Goal: Information Seeking & Learning: Learn about a topic

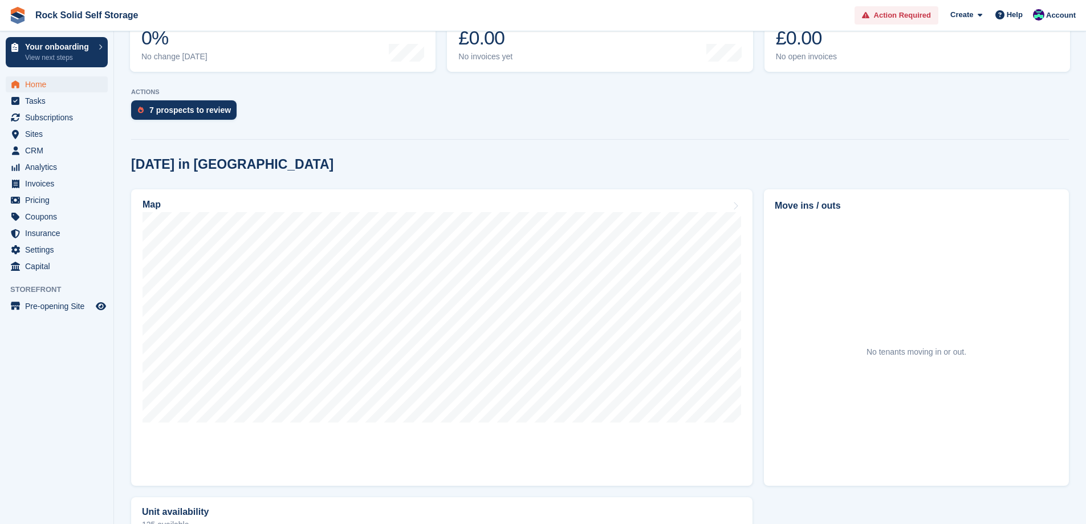
scroll to position [228, 0]
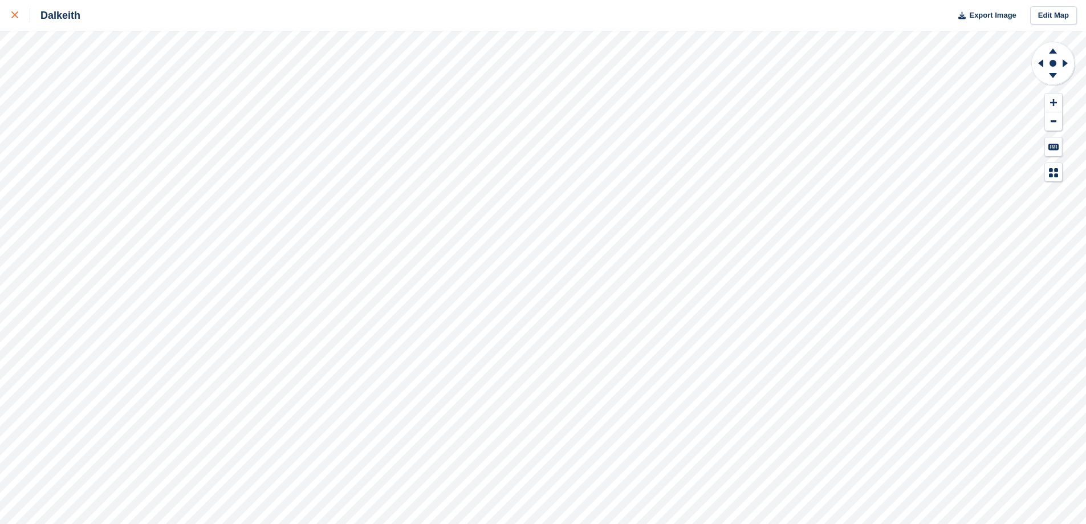
click at [15, 17] on icon at bounding box center [14, 14] width 7 height 7
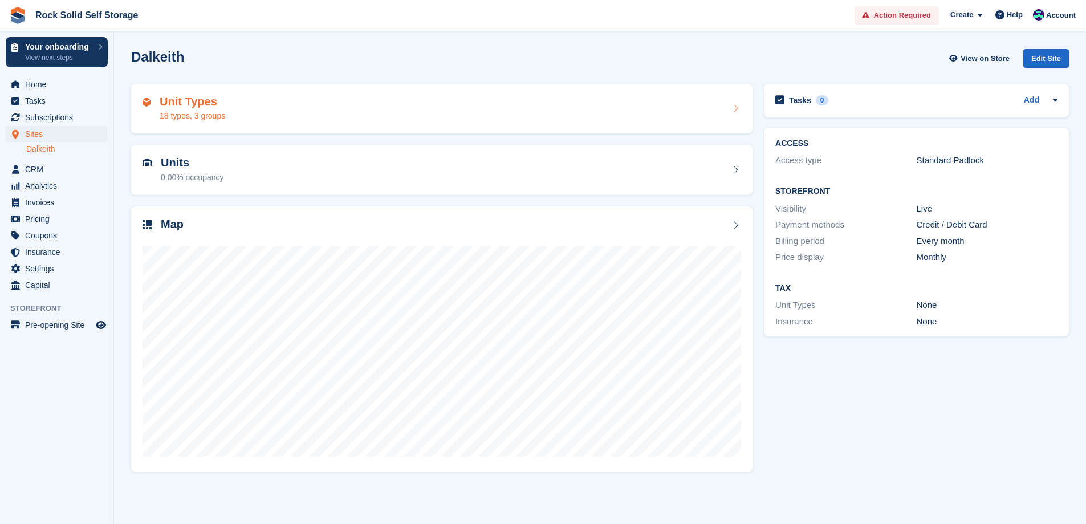
click at [202, 109] on div "Unit Types 18 types, 3 groups" at bounding box center [193, 108] width 66 height 27
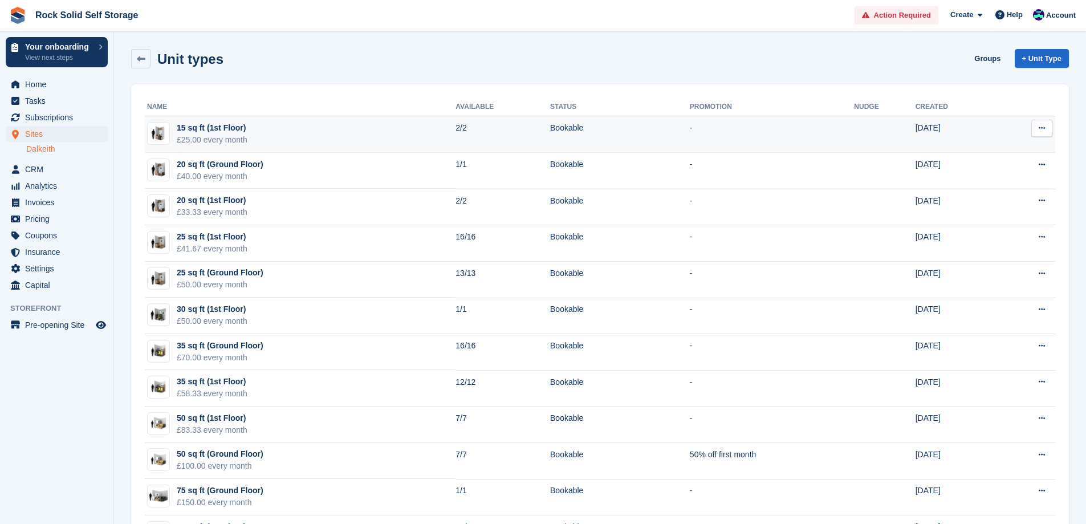
click at [240, 128] on div "15 sq ft (1st Floor)" at bounding box center [212, 128] width 71 height 12
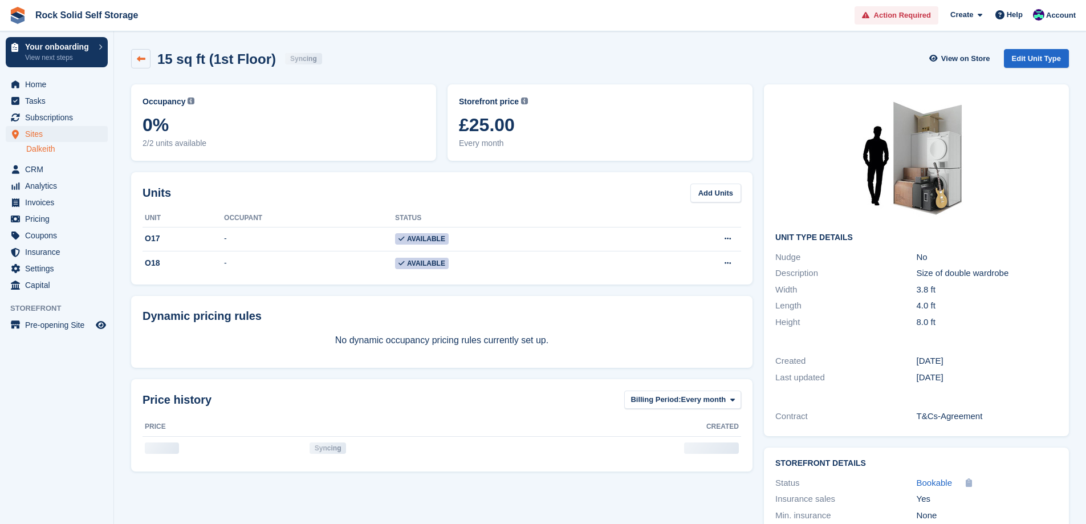
click at [136, 55] on link at bounding box center [140, 58] width 19 height 19
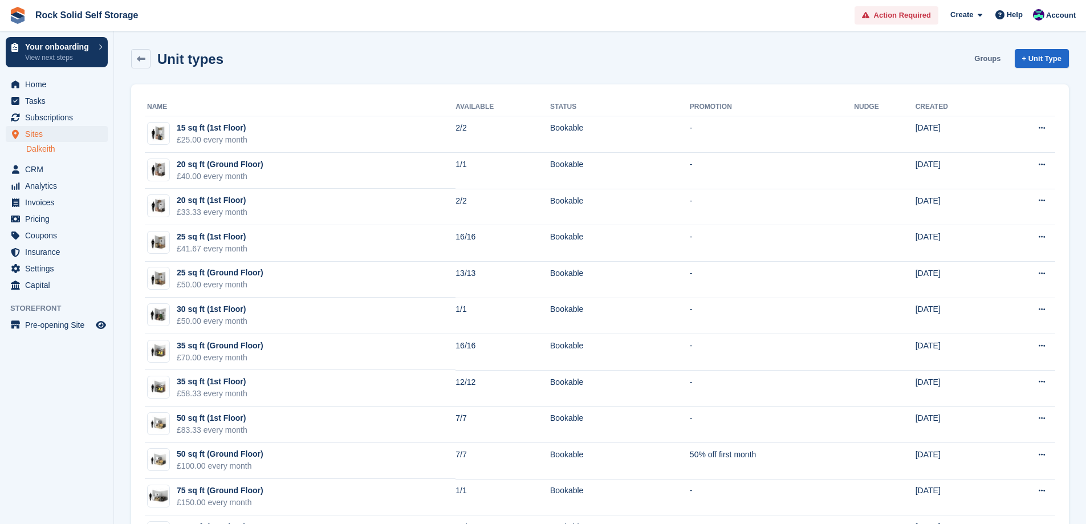
click at [985, 56] on link "Groups" at bounding box center [987, 58] width 35 height 19
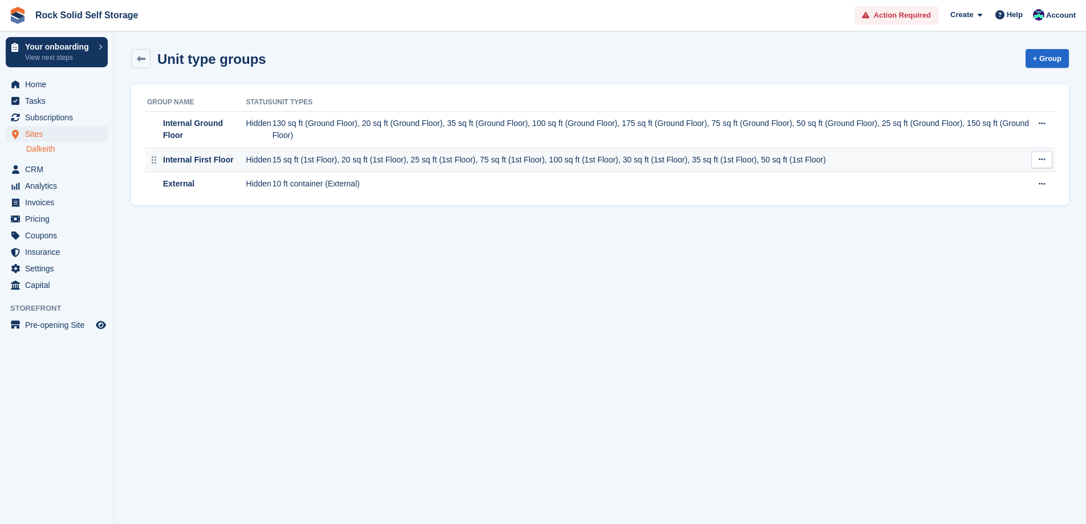
click at [204, 157] on div "Internal First Floor" at bounding box center [197, 160] width 73 height 12
